Goal: Information Seeking & Learning: Check status

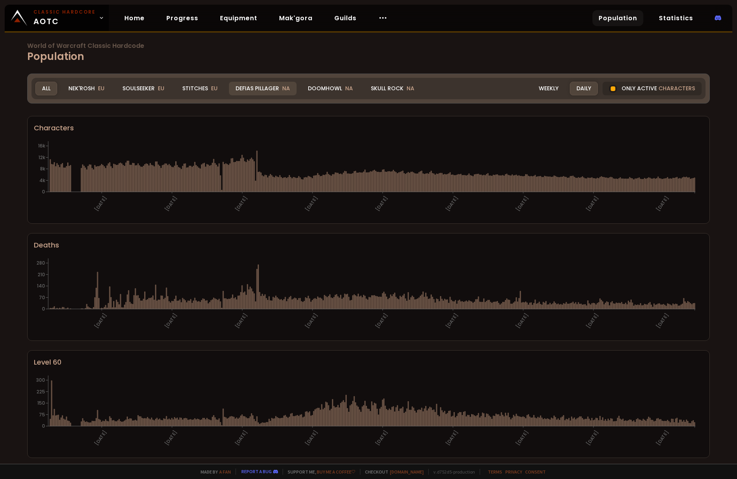
click at [267, 86] on div "Defias Pillager NA" at bounding box center [263, 89] width 68 height 14
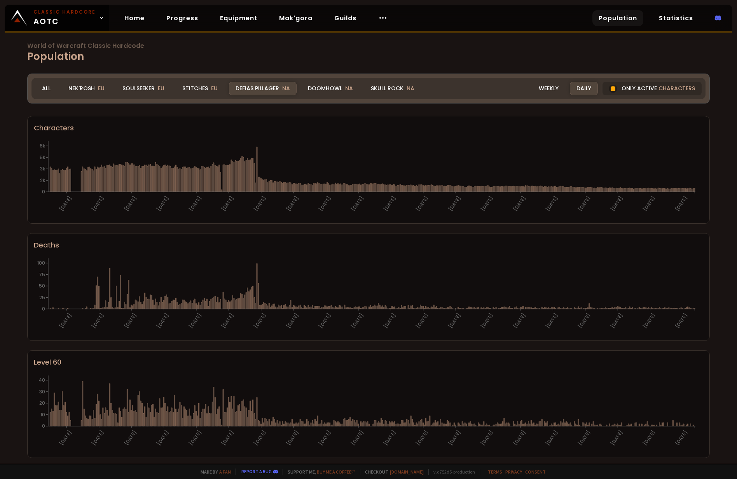
click at [268, 89] on div "Defias Pillager NA" at bounding box center [263, 89] width 68 height 14
click at [319, 89] on div "Doomhowl NA" at bounding box center [330, 89] width 58 height 14
